Goal: Complete application form

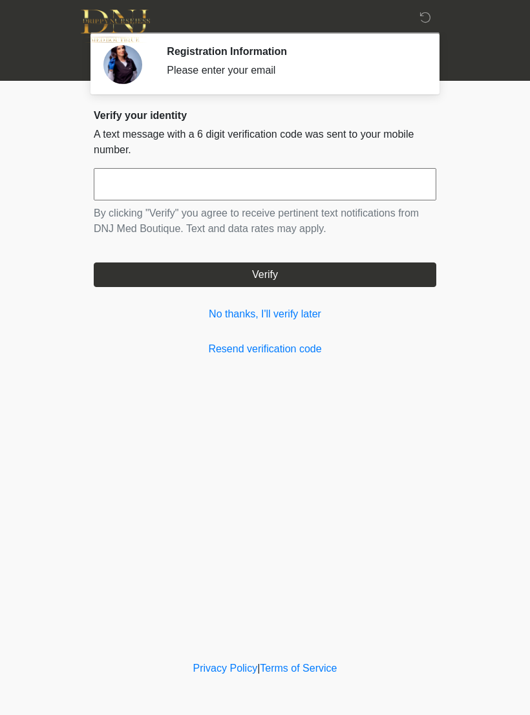
click at [325, 178] on input "text" at bounding box center [265, 184] width 343 height 32
click at [263, 346] on link "Resend verification code" at bounding box center [265, 349] width 343 height 16
click at [244, 310] on link "No thanks, I'll verify later" at bounding box center [265, 314] width 343 height 16
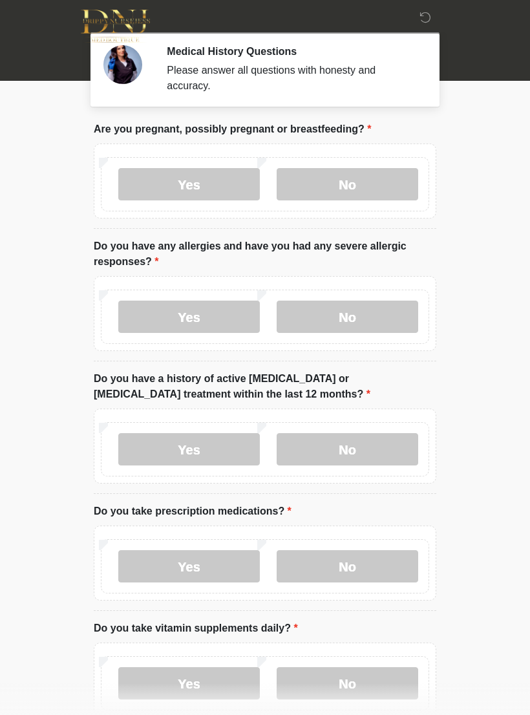
click at [338, 189] on label "No" at bounding box center [348, 184] width 142 height 32
click at [332, 323] on label "No" at bounding box center [348, 317] width 142 height 32
click at [339, 455] on label "No" at bounding box center [348, 449] width 142 height 32
click at [205, 566] on label "Yes" at bounding box center [189, 566] width 142 height 32
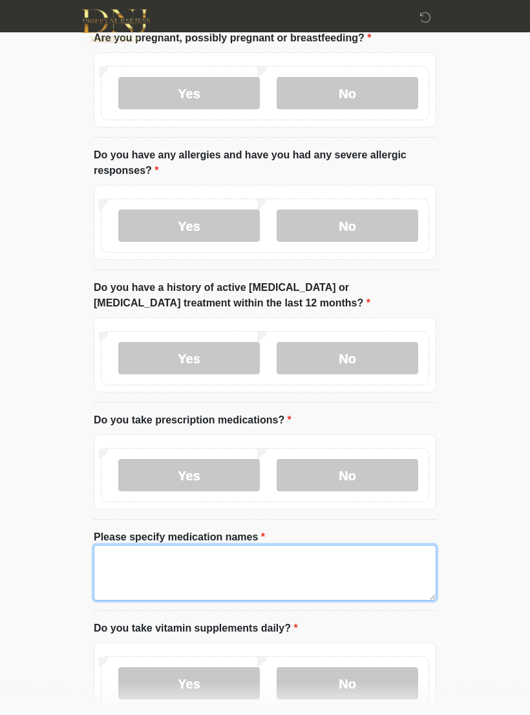
click at [228, 564] on textarea "Please specify medication names" at bounding box center [265, 574] width 343 height 56
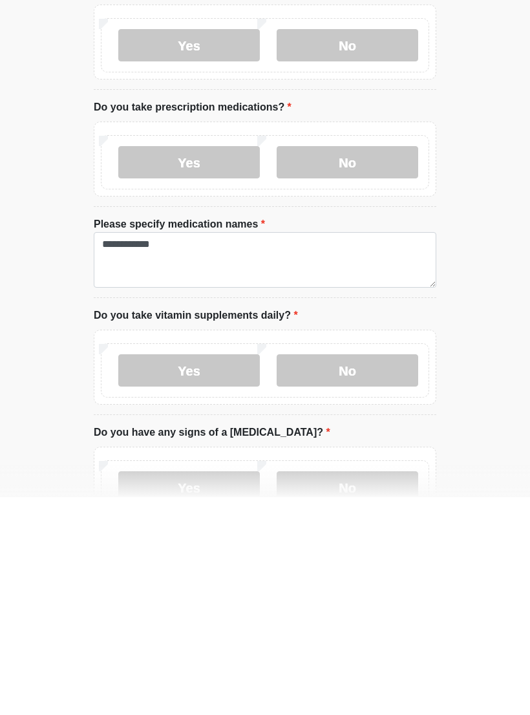
click at [343, 572] on label "No" at bounding box center [348, 588] width 142 height 32
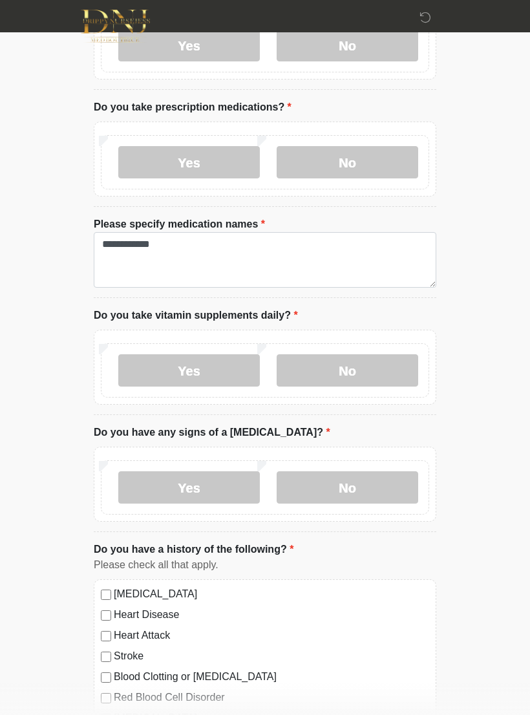
click at [349, 492] on label "No" at bounding box center [348, 487] width 142 height 32
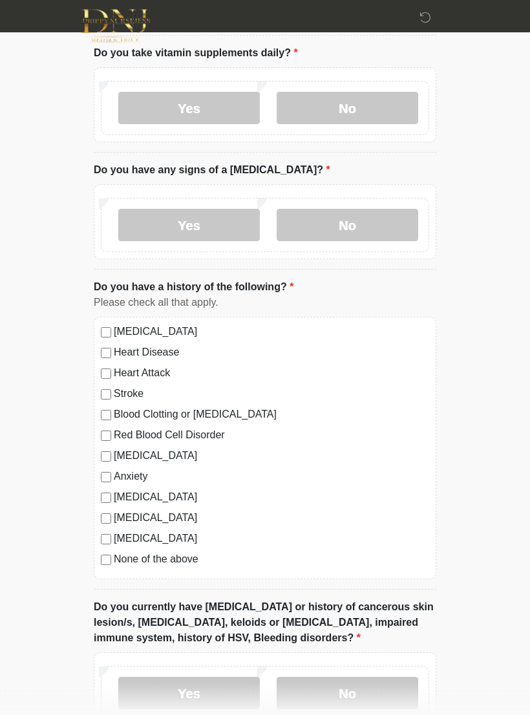
scroll to position [667, 0]
click at [337, 693] on label "No" at bounding box center [348, 693] width 142 height 32
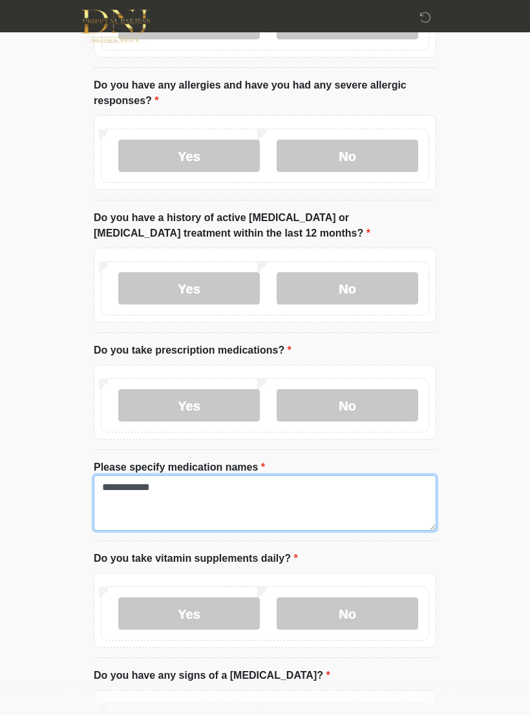
click at [222, 491] on textarea "**********" at bounding box center [265, 503] width 343 height 56
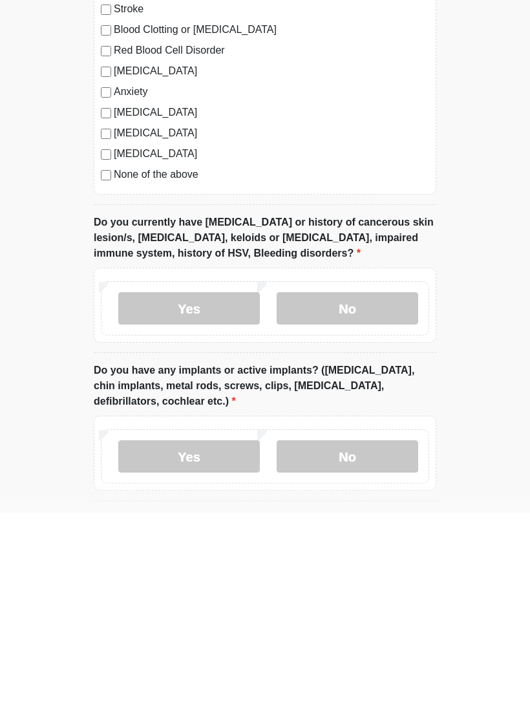
scroll to position [859, 0]
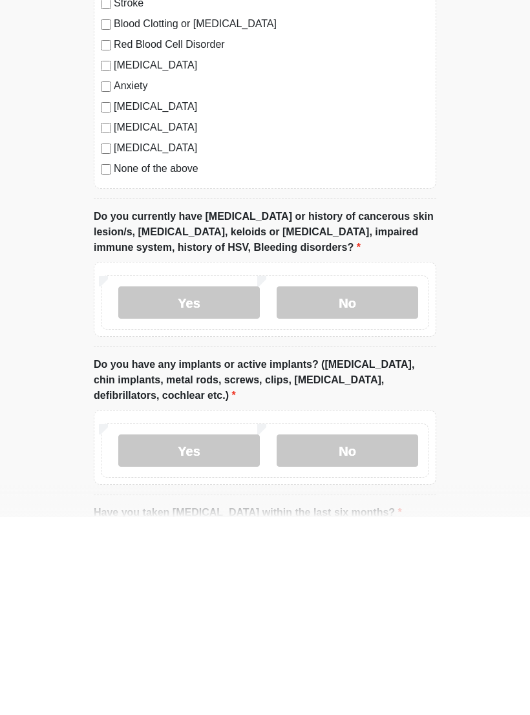
type textarea "**********"
click at [204, 632] on label "Yes" at bounding box center [189, 648] width 142 height 32
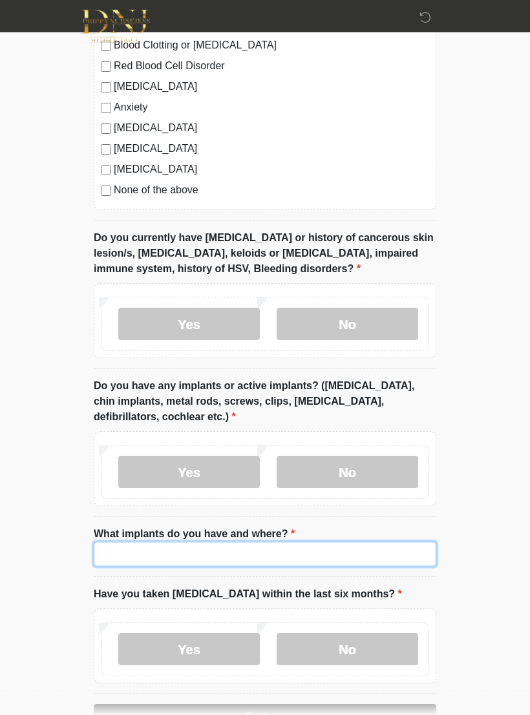
click at [210, 554] on input "What implants do you have and where?" at bounding box center [265, 554] width 343 height 25
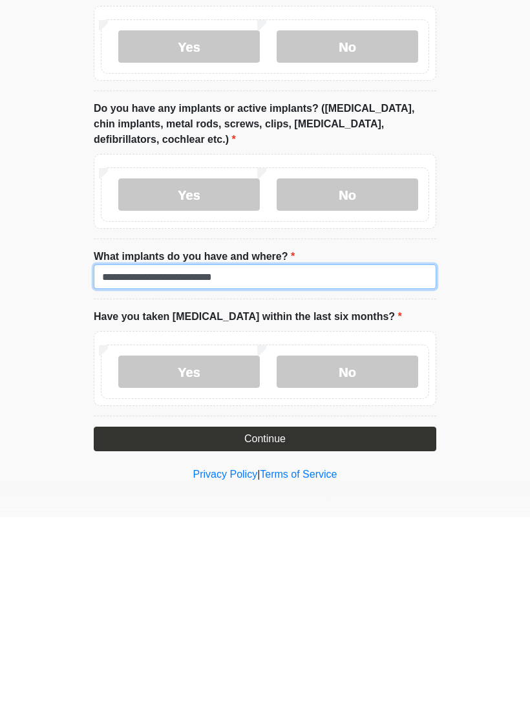
type input "**********"
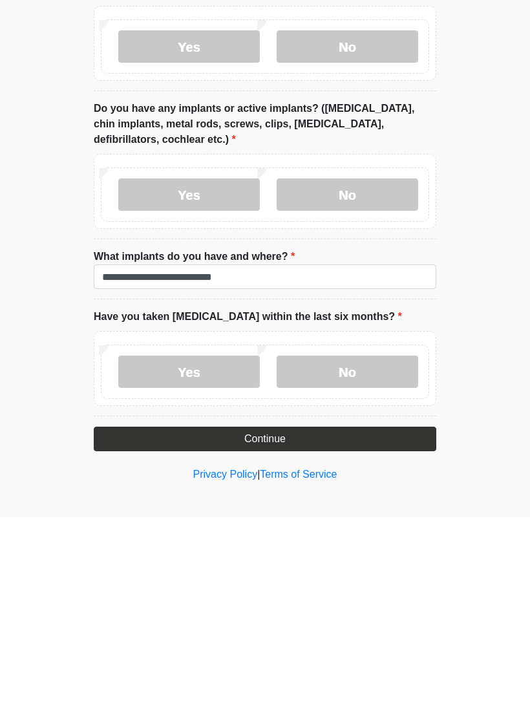
click at [405, 665] on div "Privacy Policy | Terms of Service" at bounding box center [265, 692] width 530 height 54
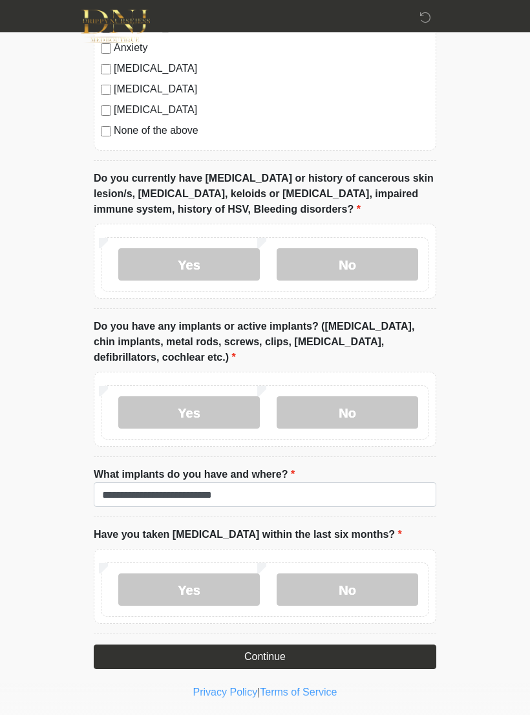
click at [342, 591] on label "No" at bounding box center [348, 590] width 142 height 32
click at [308, 657] on button "Continue" at bounding box center [265, 657] width 343 height 25
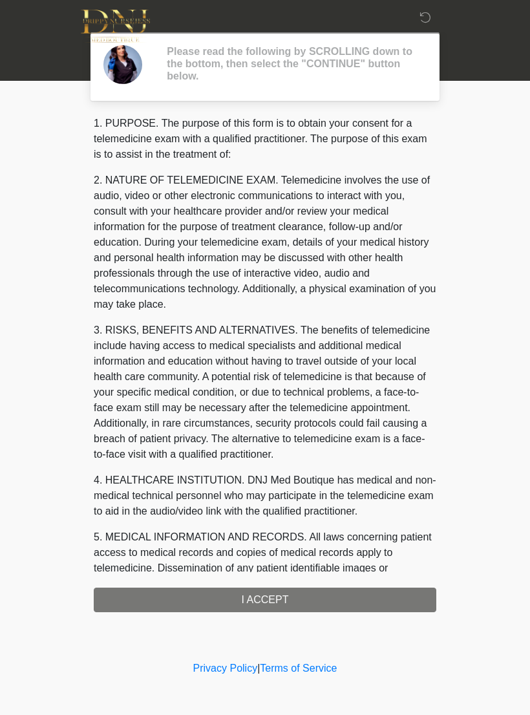
scroll to position [0, 0]
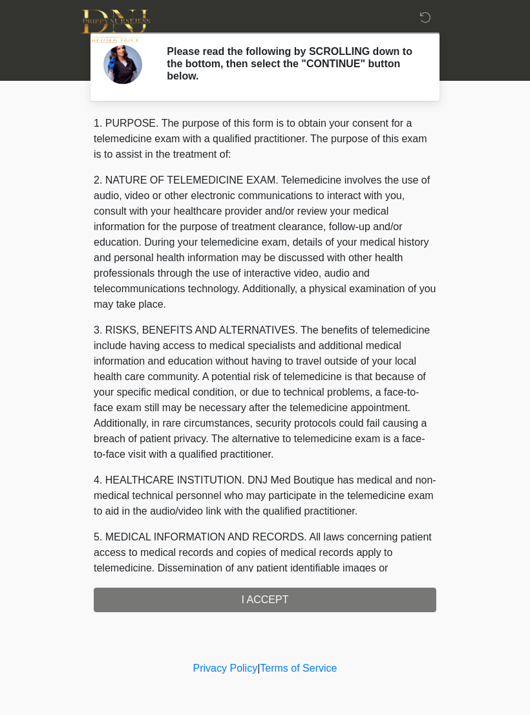
click at [276, 603] on div "1. PURPOSE. The purpose of this form is to obtain your consent for a telemedici…" at bounding box center [265, 364] width 343 height 497
click at [262, 601] on div "1. PURPOSE. The purpose of this form is to obtain your consent for a telemedici…" at bounding box center [265, 364] width 343 height 497
click at [276, 599] on div "1. PURPOSE. The purpose of this form is to obtain your consent for a telemedici…" at bounding box center [265, 364] width 343 height 497
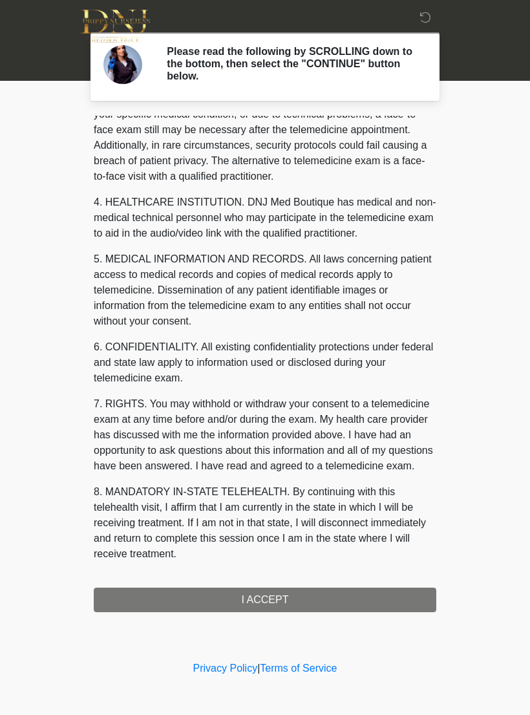
scroll to position [294, 0]
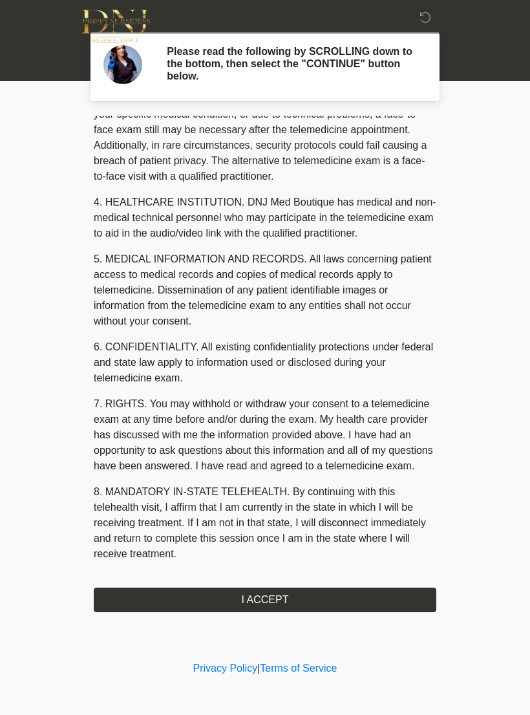
click at [274, 601] on button "I ACCEPT" at bounding box center [265, 600] width 343 height 25
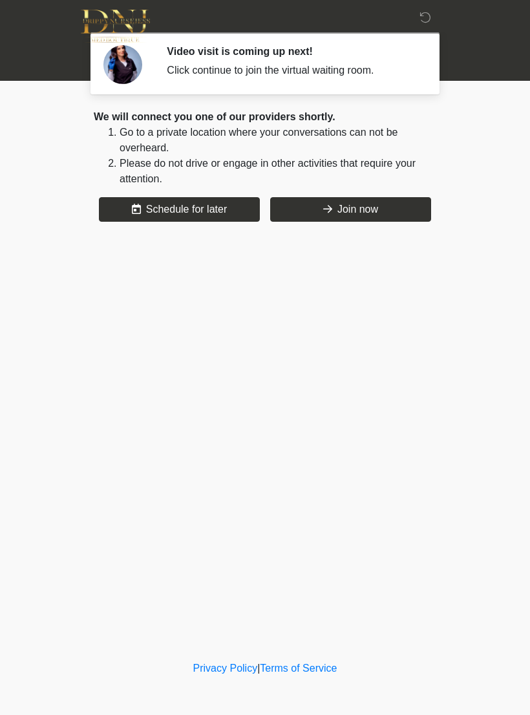
click at [348, 209] on button "Join now" at bounding box center [350, 209] width 161 height 25
